Goal: Obtain resource: Obtain resource

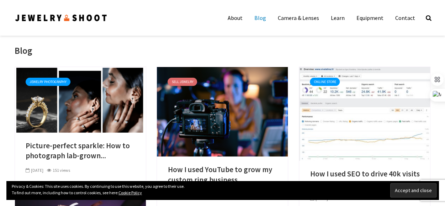
click at [159, 46] on div "Blog" at bounding box center [223, 51] width 416 height 12
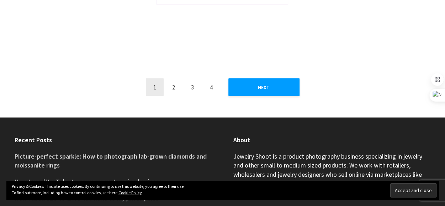
scroll to position [867, 0]
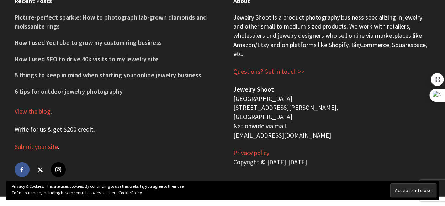
click at [49, 128] on link "Write for us & get $200 credit" at bounding box center [54, 129] width 79 height 9
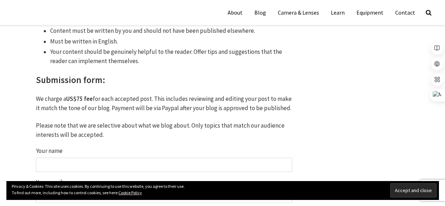
scroll to position [484, 0]
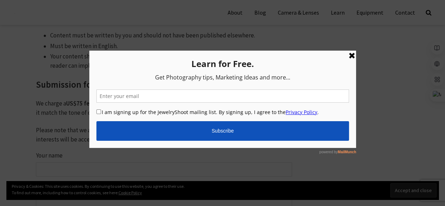
click at [350, 52] on link at bounding box center [351, 55] width 9 height 9
